Goal: Task Accomplishment & Management: Manage account settings

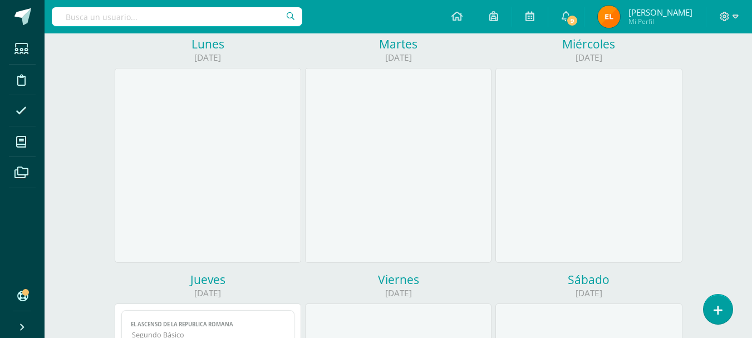
scroll to position [237, 0]
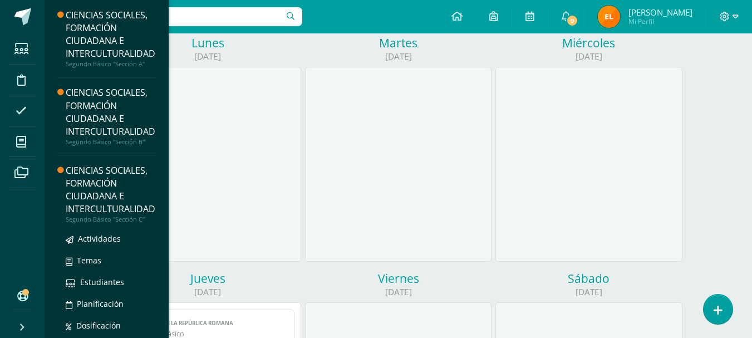
click at [107, 190] on div "CIENCIAS SOCIALES, FORMACIÓN CIUDADANA E INTERCULTURALIDAD" at bounding box center [111, 189] width 90 height 51
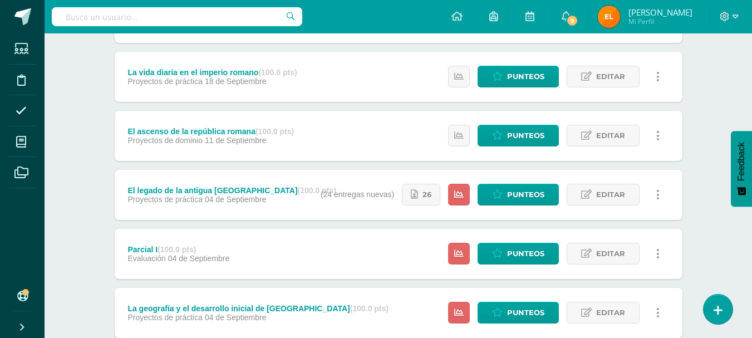
scroll to position [335, 0]
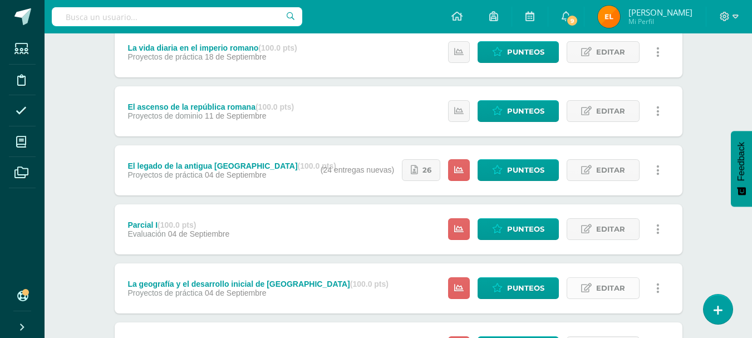
click at [603, 287] on span "Editar" at bounding box center [610, 288] width 29 height 21
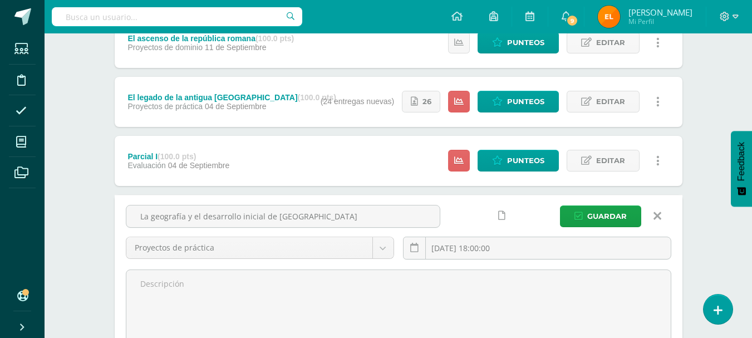
scroll to position [418, 0]
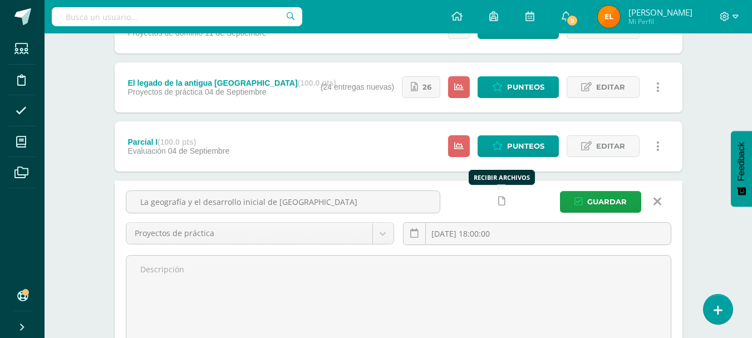
click at [501, 203] on icon at bounding box center [501, 200] width 7 height 9
click at [478, 201] on icon at bounding box center [479, 200] width 9 height 9
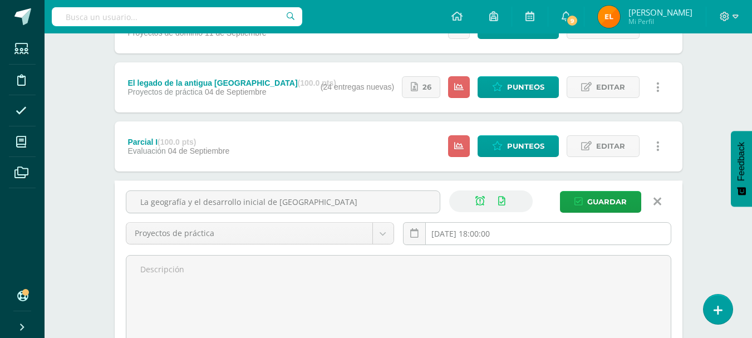
click at [450, 233] on input "[DATE] 18:00:00" at bounding box center [536, 234] width 267 height 22
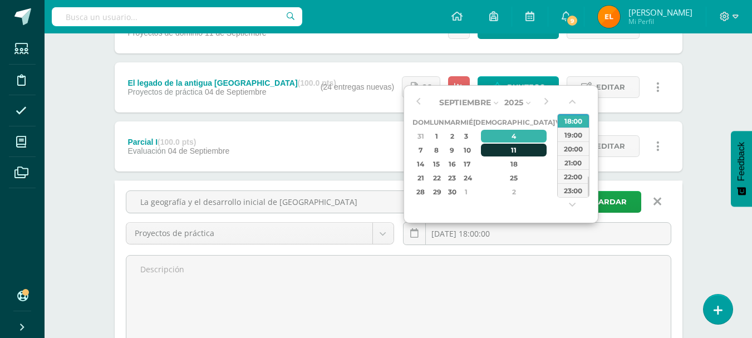
click at [503, 145] on div "11" at bounding box center [514, 150] width 66 height 13
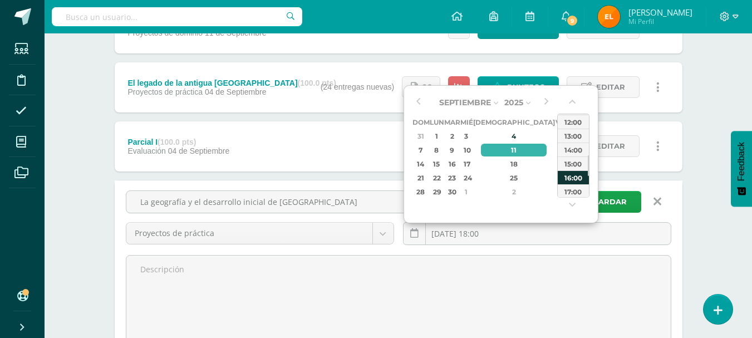
click at [575, 181] on div "16:00" at bounding box center [573, 177] width 31 height 14
type input "[DATE] 16:00"
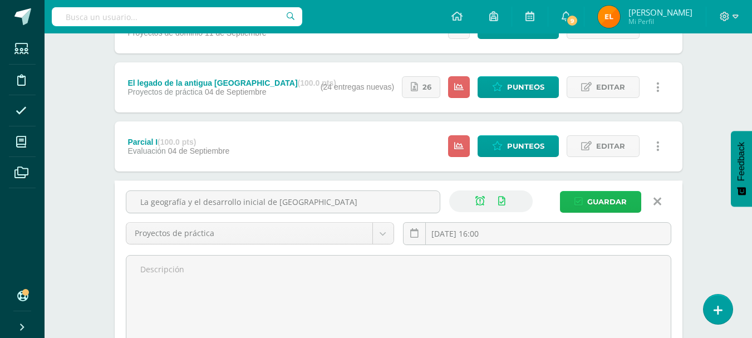
click at [595, 199] on span "Guardar" at bounding box center [607, 201] width 40 height 21
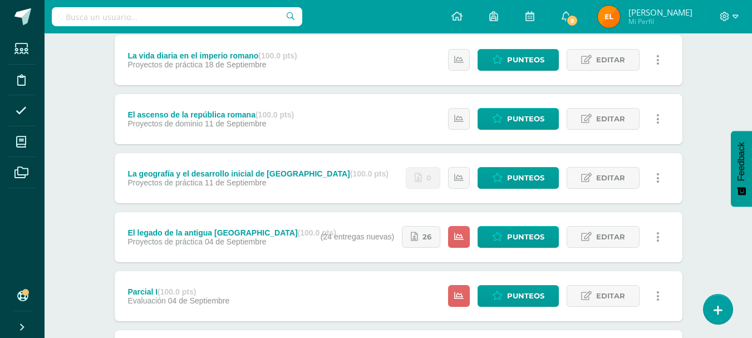
scroll to position [323, 0]
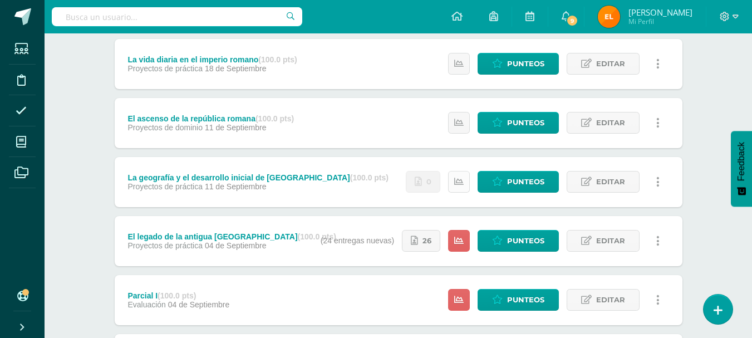
click at [461, 185] on icon at bounding box center [458, 181] width 9 height 9
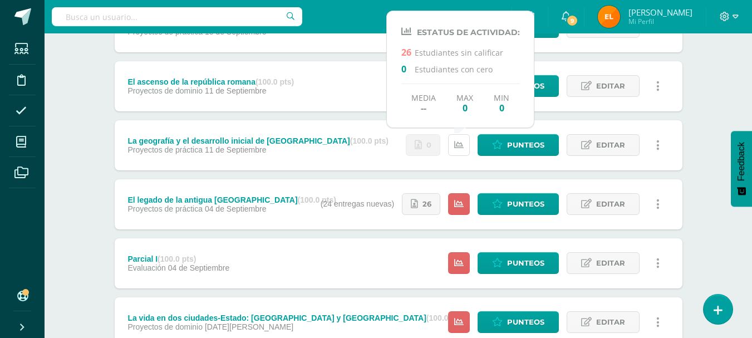
scroll to position [362, 0]
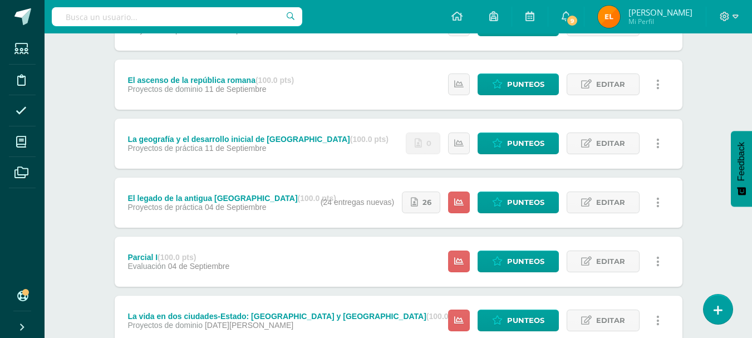
click at [83, 165] on div "CIENCIAS SOCIALES, FORMACIÓN CIUDADANA E INTERCULTURALIDAD Segundo Básico "Secc…" at bounding box center [398, 75] width 707 height 807
click at [620, 201] on span "Editar" at bounding box center [610, 202] width 29 height 21
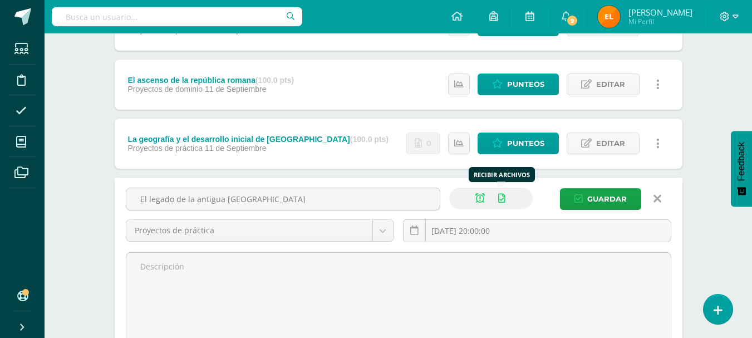
click at [499, 198] on icon at bounding box center [501, 198] width 7 height 9
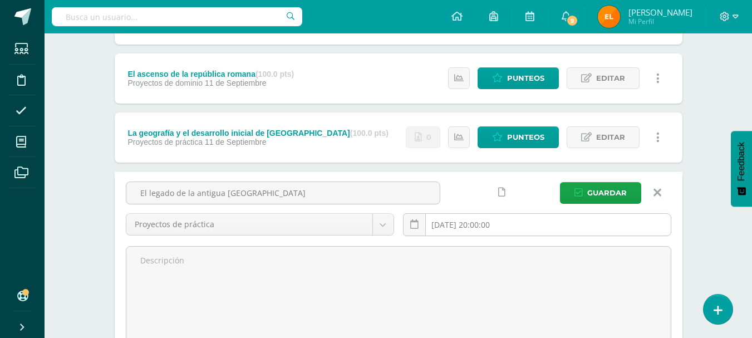
scroll to position [363, 0]
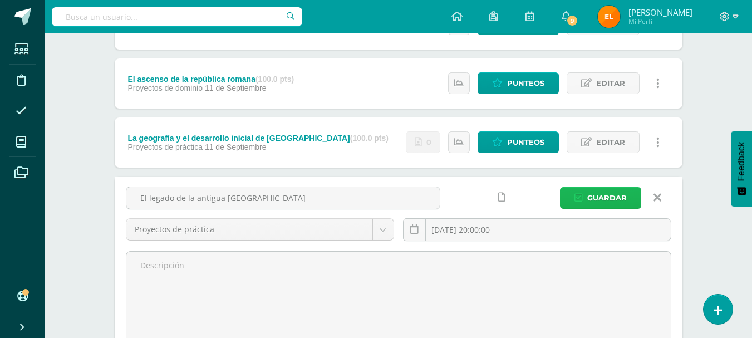
click at [590, 196] on span "Guardar" at bounding box center [607, 198] width 40 height 21
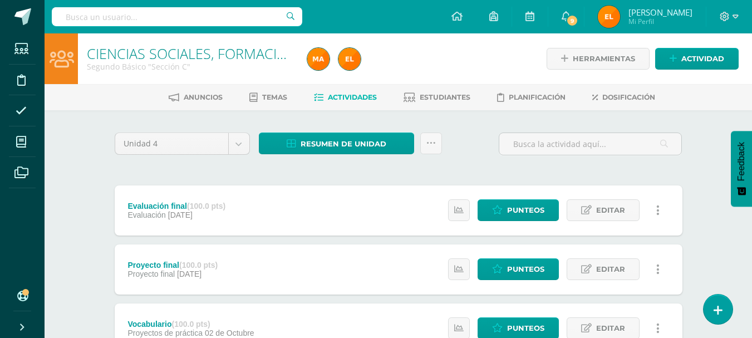
scroll to position [57, 0]
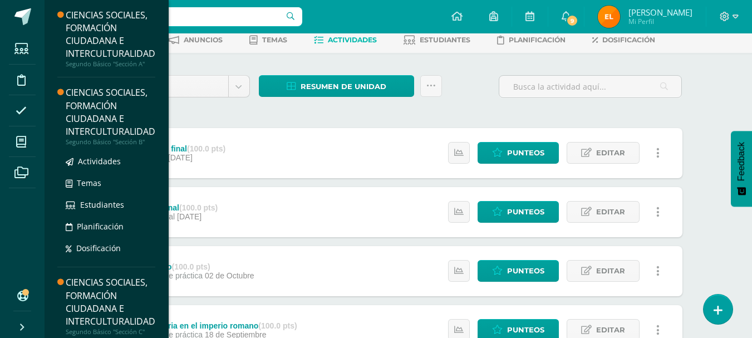
click at [115, 107] on div "CIENCIAS SOCIALES, FORMACIÓN CIUDADANA E INTERCULTURALIDAD" at bounding box center [111, 111] width 90 height 51
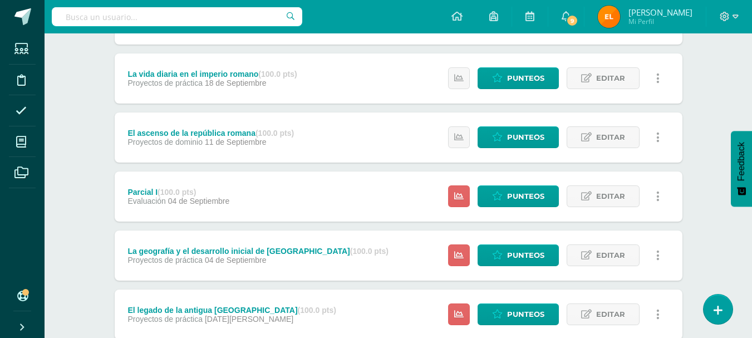
scroll to position [314, 0]
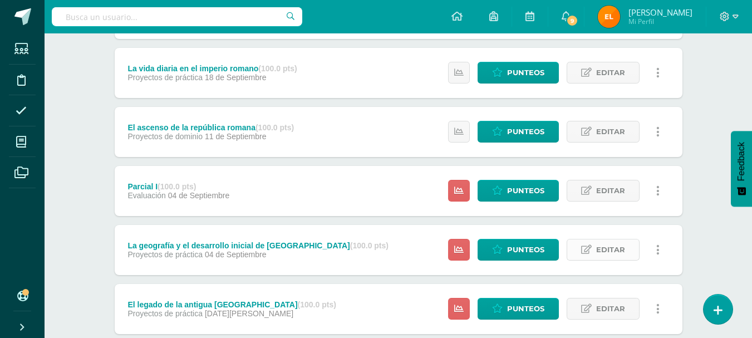
click at [592, 247] on icon at bounding box center [586, 249] width 11 height 9
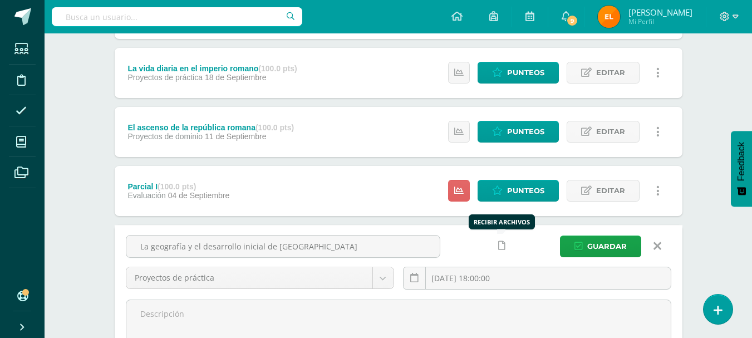
click at [498, 246] on icon at bounding box center [501, 245] width 7 height 9
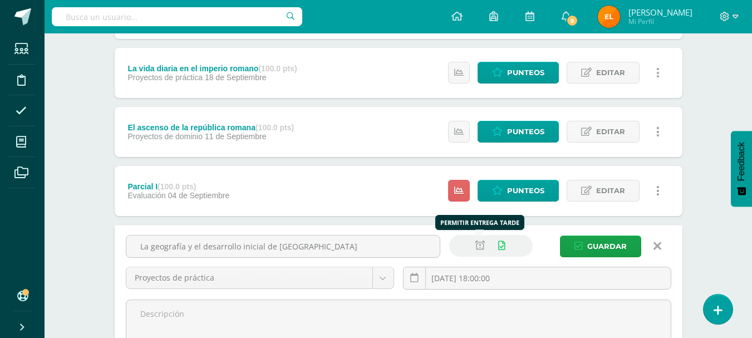
click at [477, 246] on icon at bounding box center [479, 245] width 9 height 9
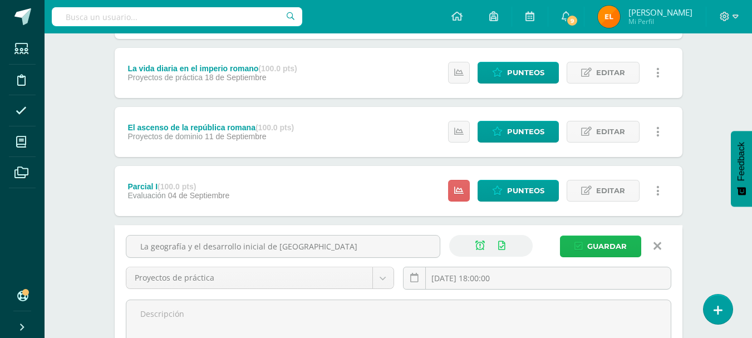
click at [603, 243] on span "Guardar" at bounding box center [607, 246] width 40 height 21
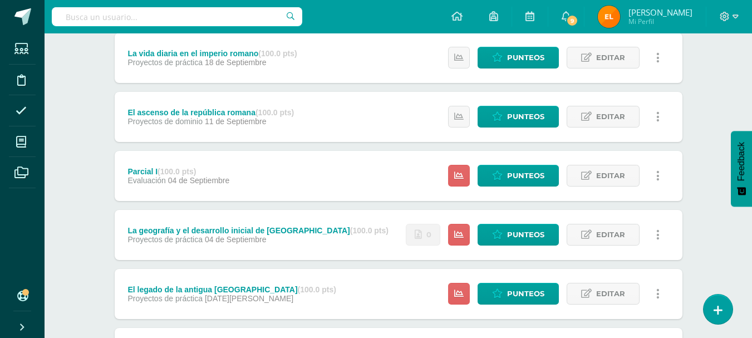
scroll to position [326, 0]
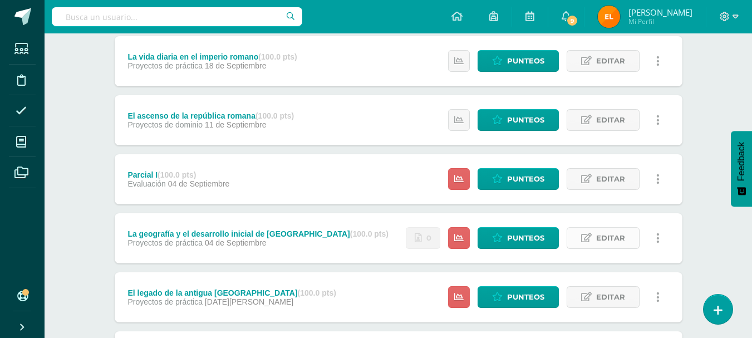
click at [607, 241] on span "Editar" at bounding box center [610, 238] width 29 height 21
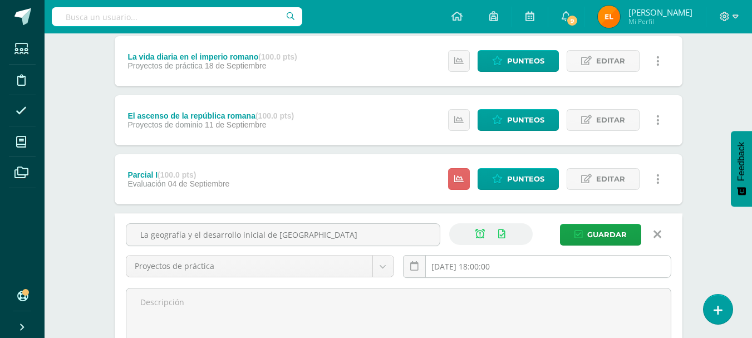
click at [477, 266] on input "[DATE] 18:00:00" at bounding box center [536, 266] width 267 height 22
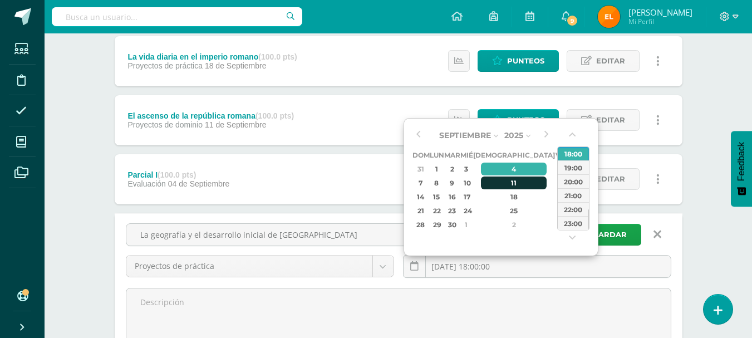
click at [504, 183] on div "11" at bounding box center [514, 182] width 66 height 13
type input "2025-09-11 18:00"
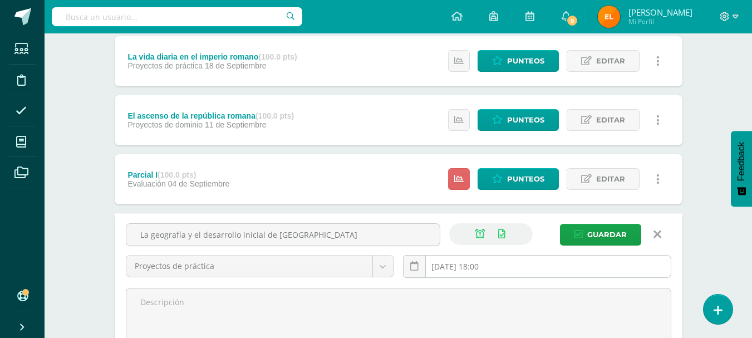
click at [519, 267] on input "2025-09-11 18:00" at bounding box center [536, 266] width 267 height 22
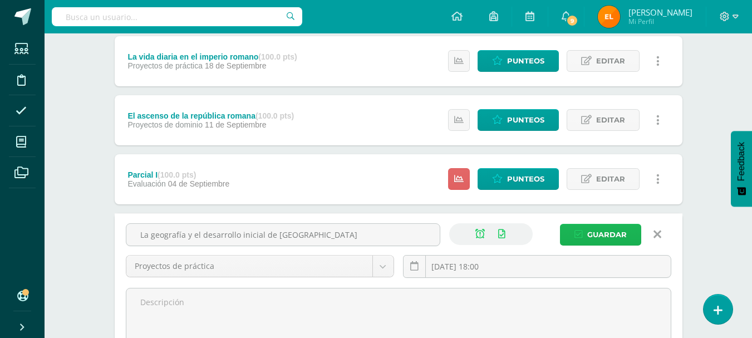
click at [595, 237] on span "Guardar" at bounding box center [607, 234] width 40 height 21
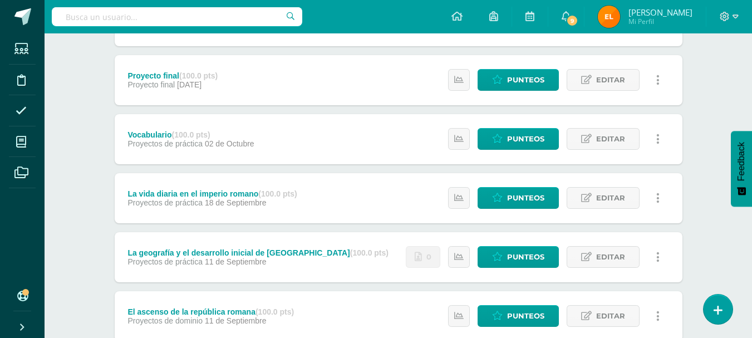
scroll to position [190, 0]
